Goal: Task Accomplishment & Management: Use online tool/utility

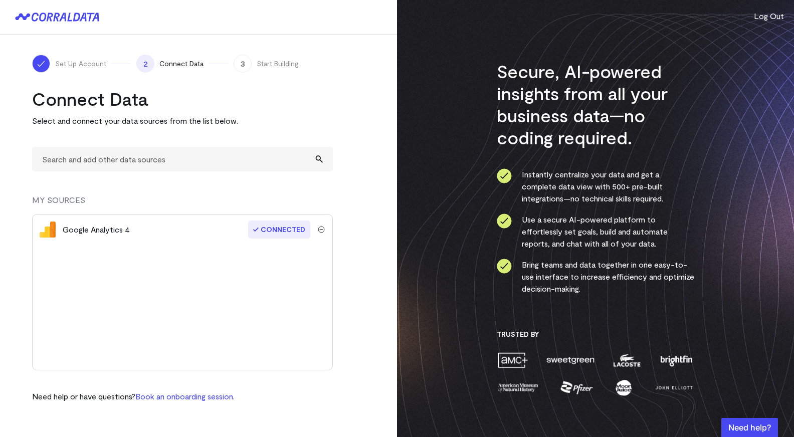
click at [114, 232] on div "Google Analytics 4" at bounding box center [96, 229] width 67 height 12
click at [272, 231] on span "Connected" at bounding box center [279, 229] width 62 height 18
click at [270, 67] on span "Start Building" at bounding box center [277, 64] width 42 height 10
click at [114, 226] on div "Google Analytics 4" at bounding box center [96, 229] width 67 height 12
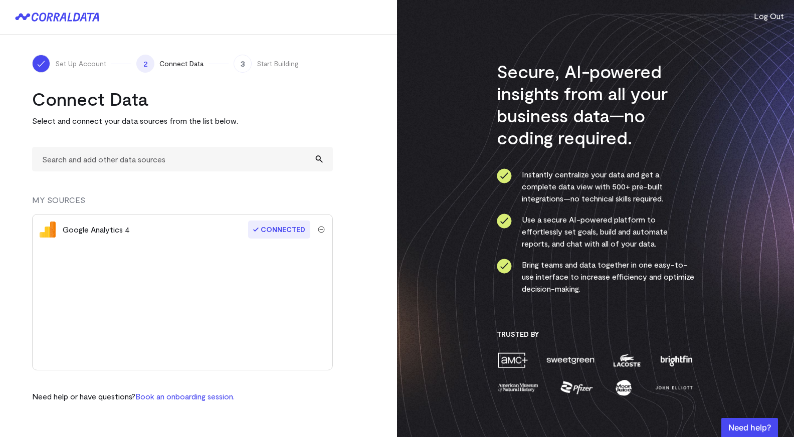
click at [70, 235] on div "Google Analytics 4" at bounding box center [96, 229] width 67 height 12
click at [322, 230] on img "submit" at bounding box center [321, 229] width 7 height 7
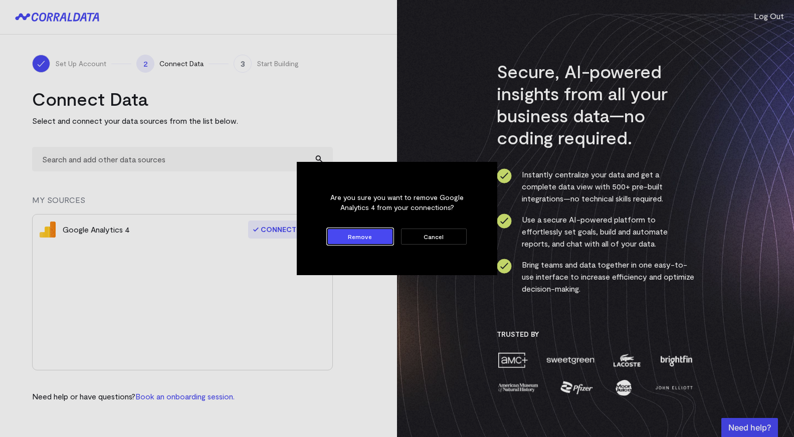
click at [435, 241] on button "Cancel" at bounding box center [434, 236] width 66 height 16
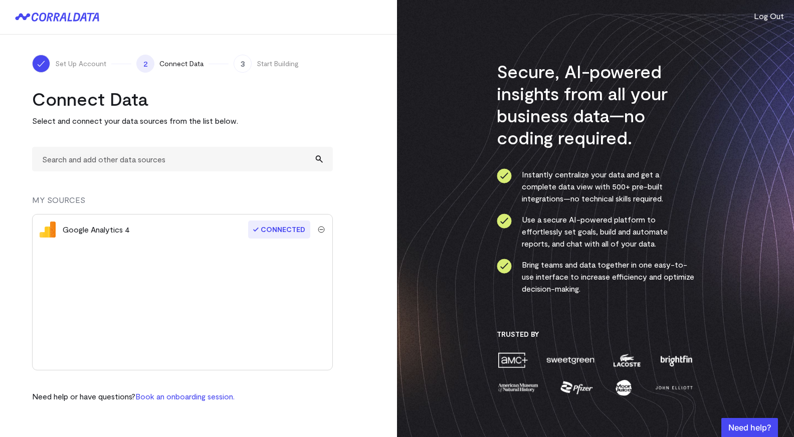
click at [92, 232] on div "Google Analytics 4" at bounding box center [96, 229] width 67 height 12
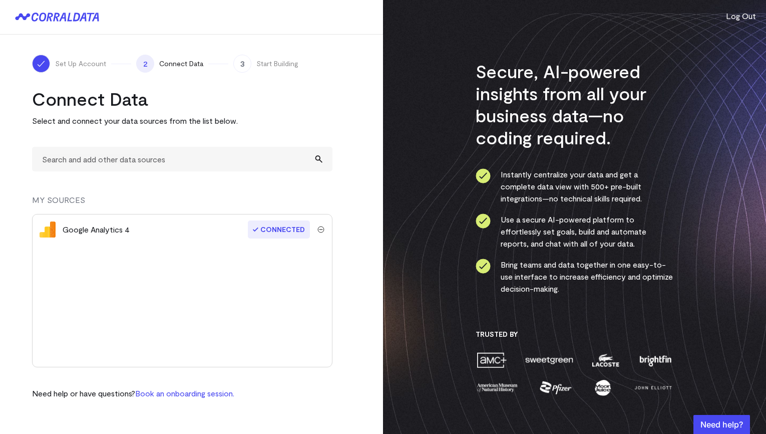
click at [131, 278] on div "Google Analytics 4 Connected" at bounding box center [182, 290] width 301 height 153
click at [104, 229] on div "Google Analytics 4" at bounding box center [96, 229] width 67 height 12
click at [43, 232] on img at bounding box center [48, 229] width 16 height 16
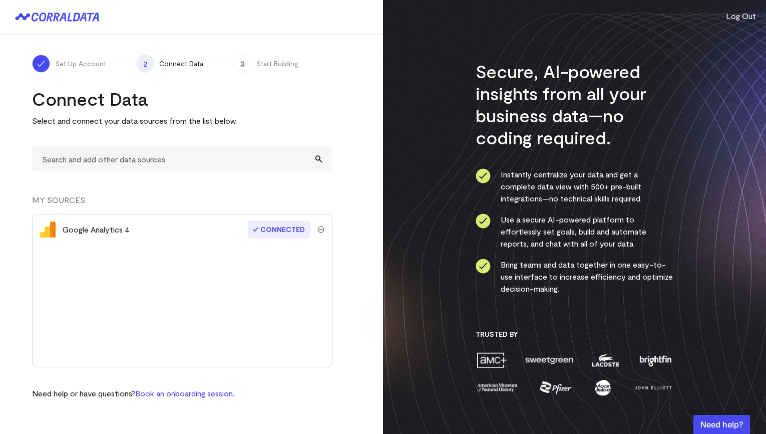
click at [43, 232] on img at bounding box center [48, 229] width 16 height 16
click at [56, 230] on div at bounding box center [48, 229] width 30 height 16
click at [54, 230] on img at bounding box center [48, 229] width 16 height 16
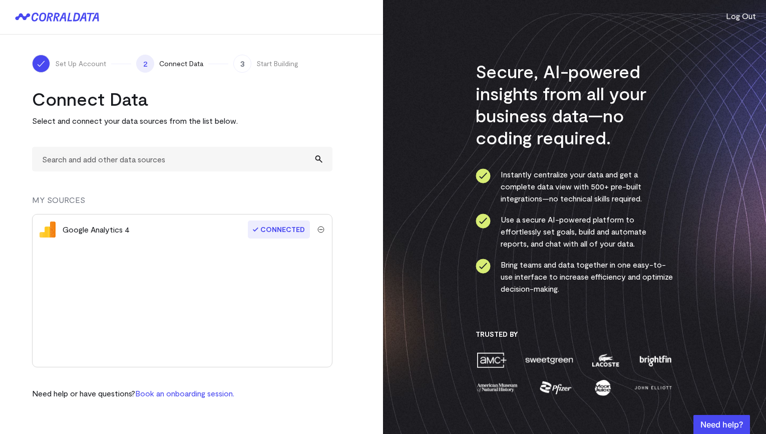
click at [82, 229] on div "Google Analytics 4" at bounding box center [96, 229] width 67 height 12
click at [97, 230] on div "Google Analytics 4" at bounding box center [96, 229] width 67 height 12
click at [267, 234] on span "Connected" at bounding box center [279, 229] width 62 height 18
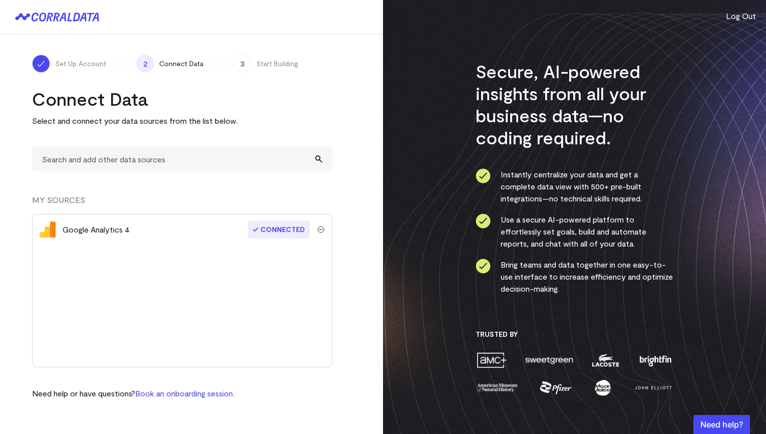
click at [273, 68] on span "Start Building" at bounding box center [277, 64] width 42 height 10
